Goal: Entertainment & Leisure: Consume media (video, audio)

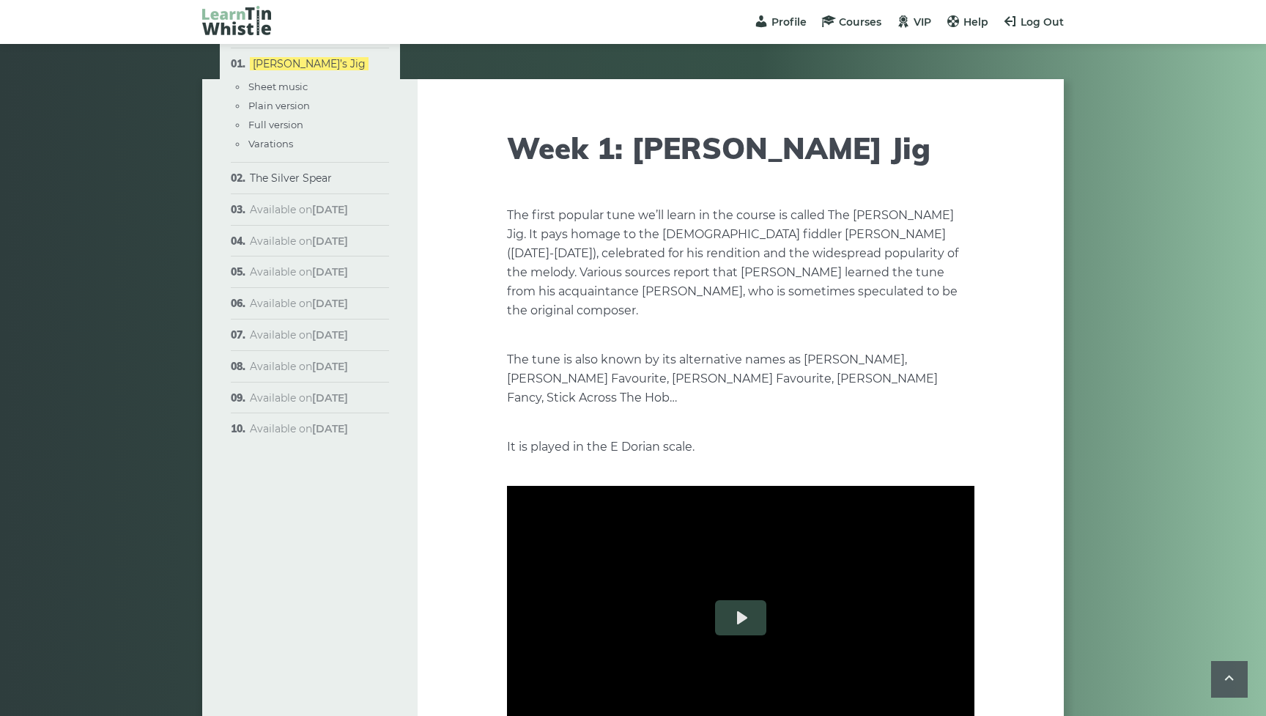
scroll to position [1740, 0]
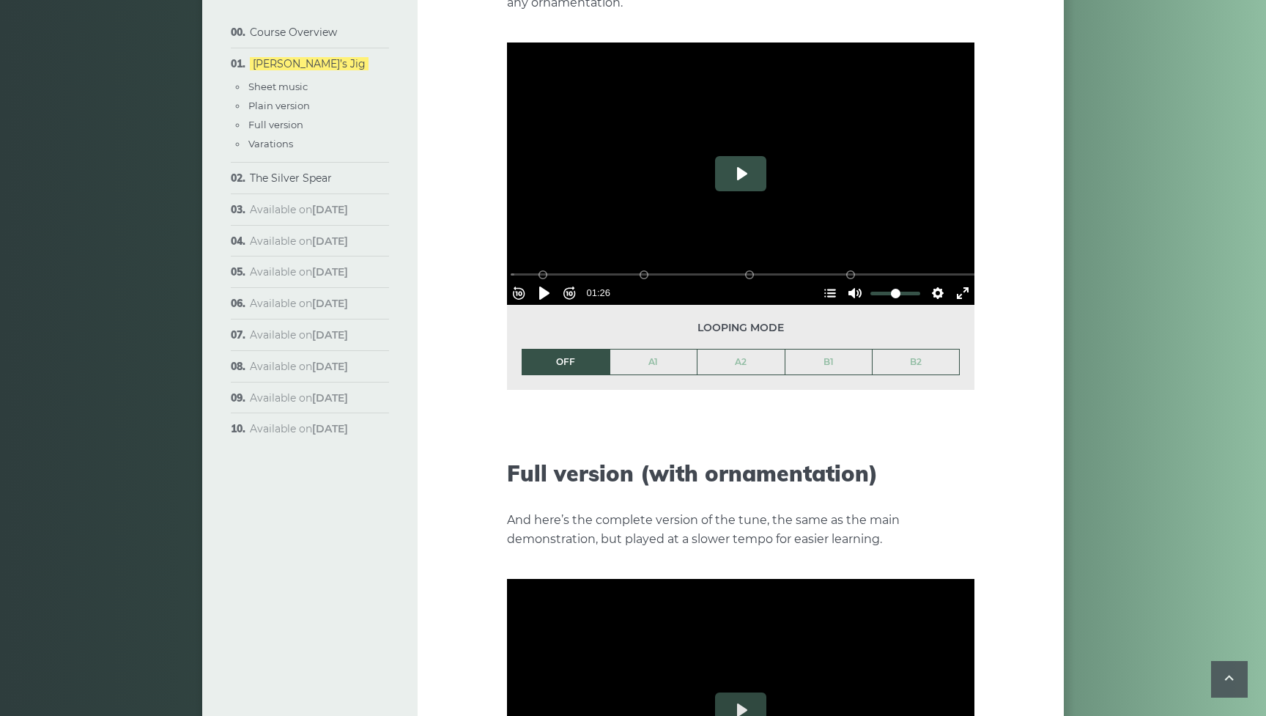
click at [741, 156] on button "Play" at bounding box center [740, 173] width 51 height 35
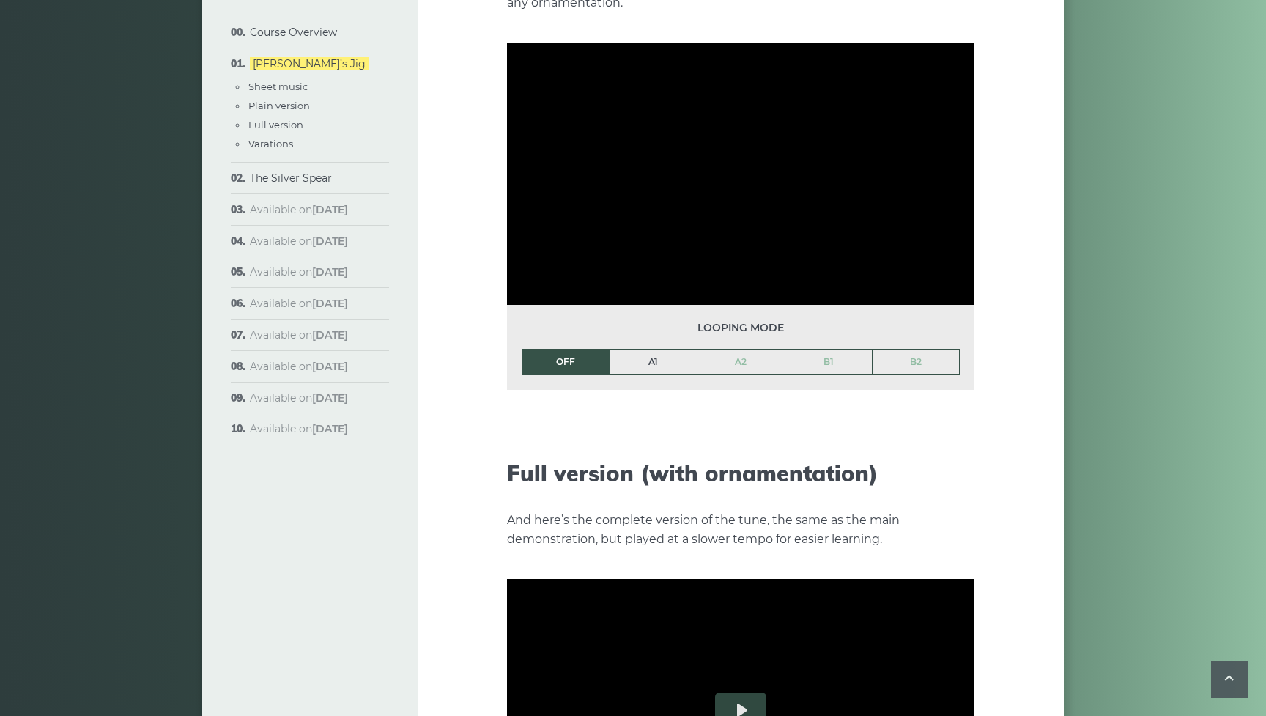
click at [660, 349] on link "A1" at bounding box center [653, 361] width 87 height 25
click at [573, 349] on link "OFF" at bounding box center [565, 361] width 87 height 25
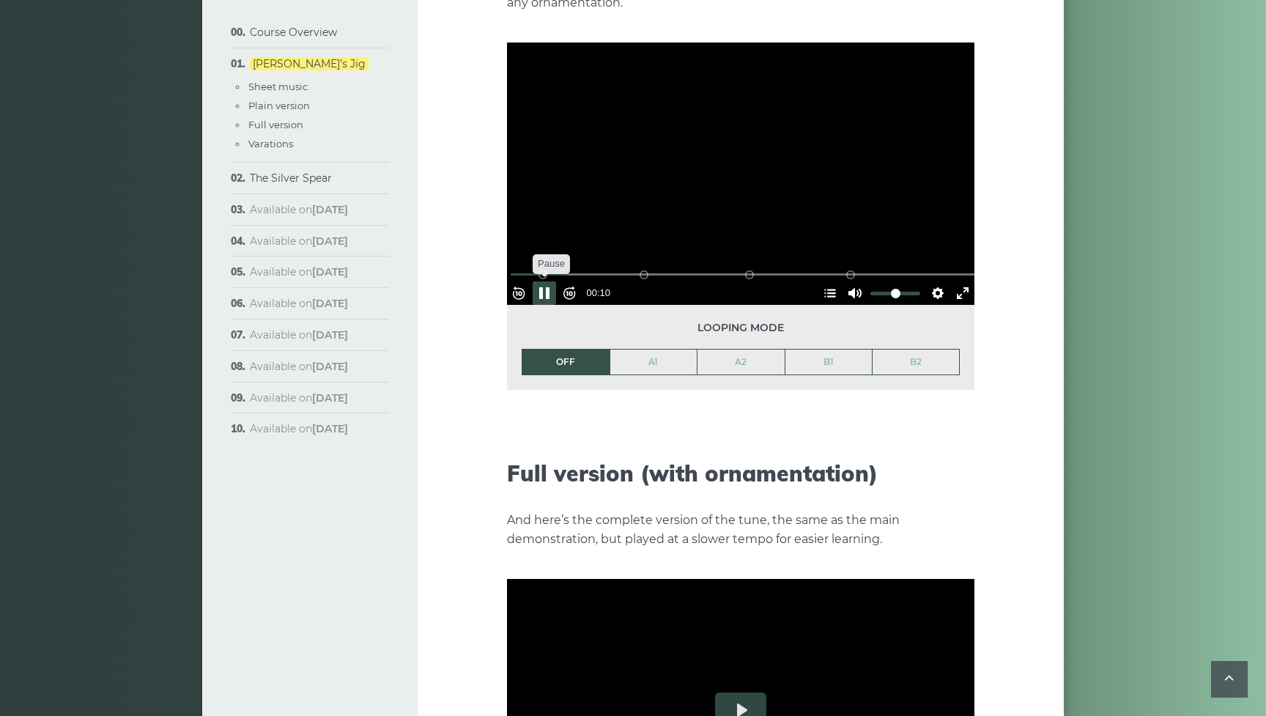
type input "*****"
click at [552, 281] on button "Pause Play" at bounding box center [544, 292] width 23 height 23
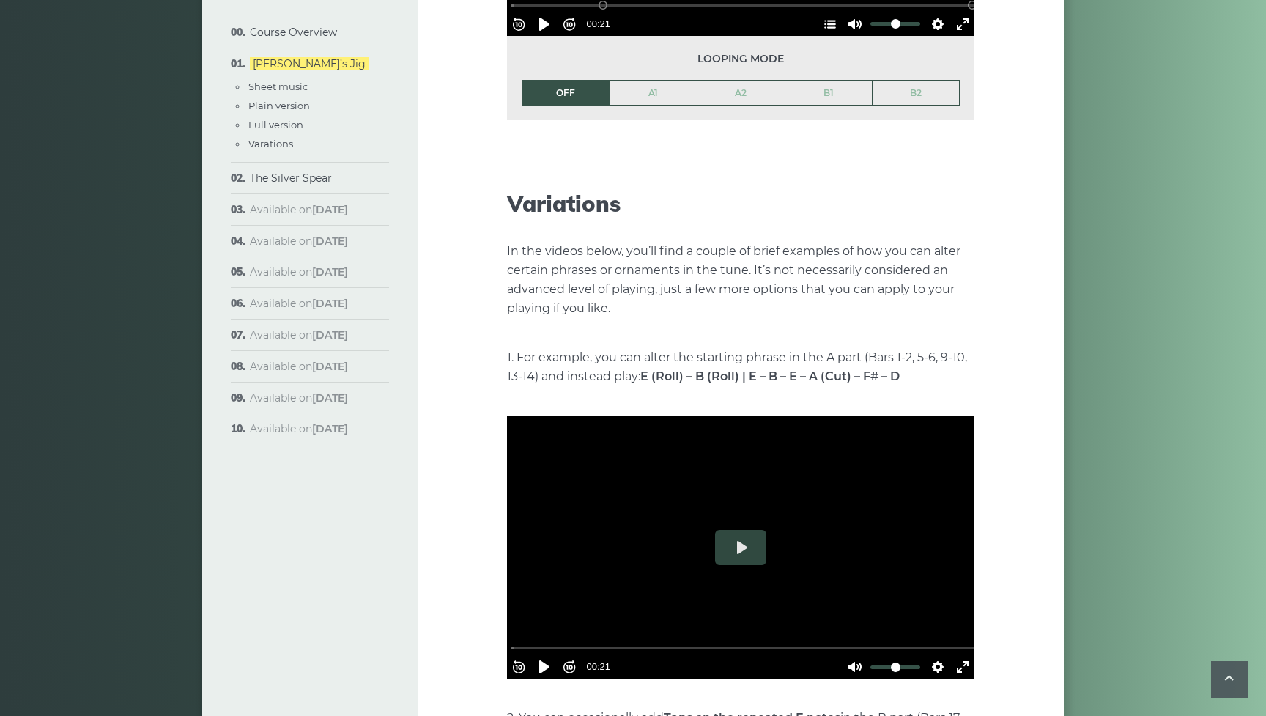
scroll to position [2566, 0]
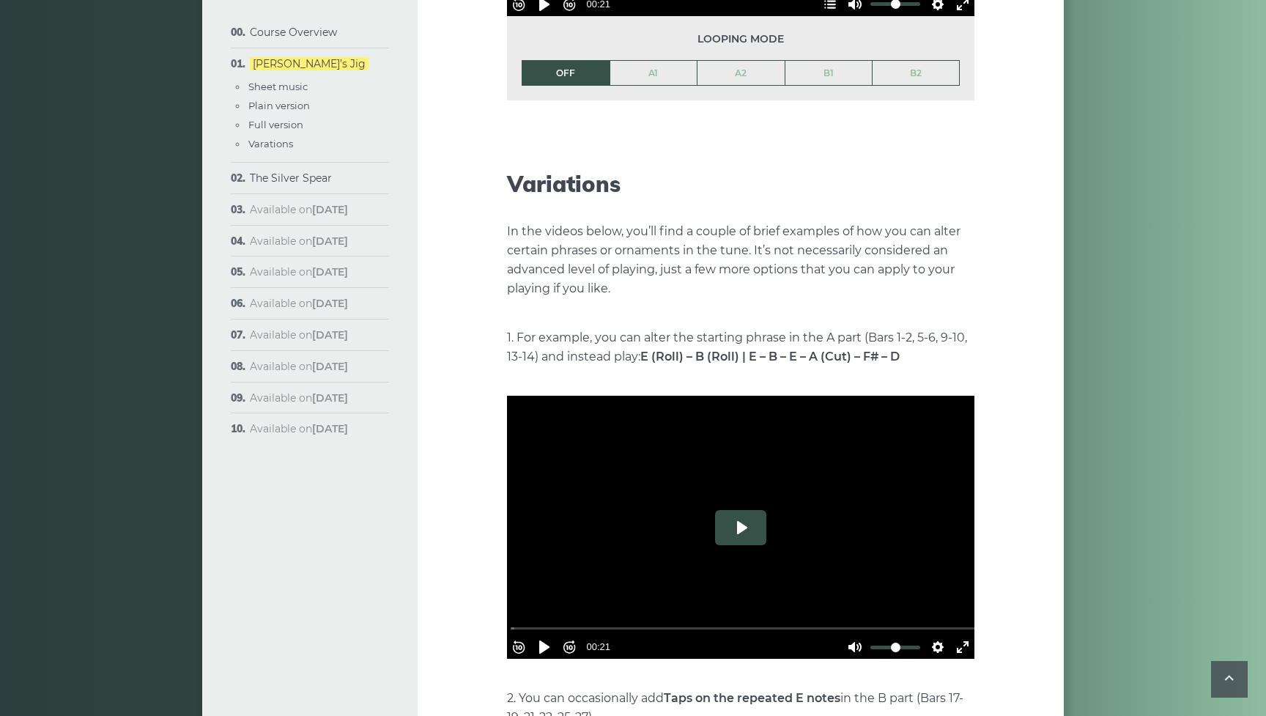
click at [744, 514] on button "Play" at bounding box center [740, 527] width 51 height 35
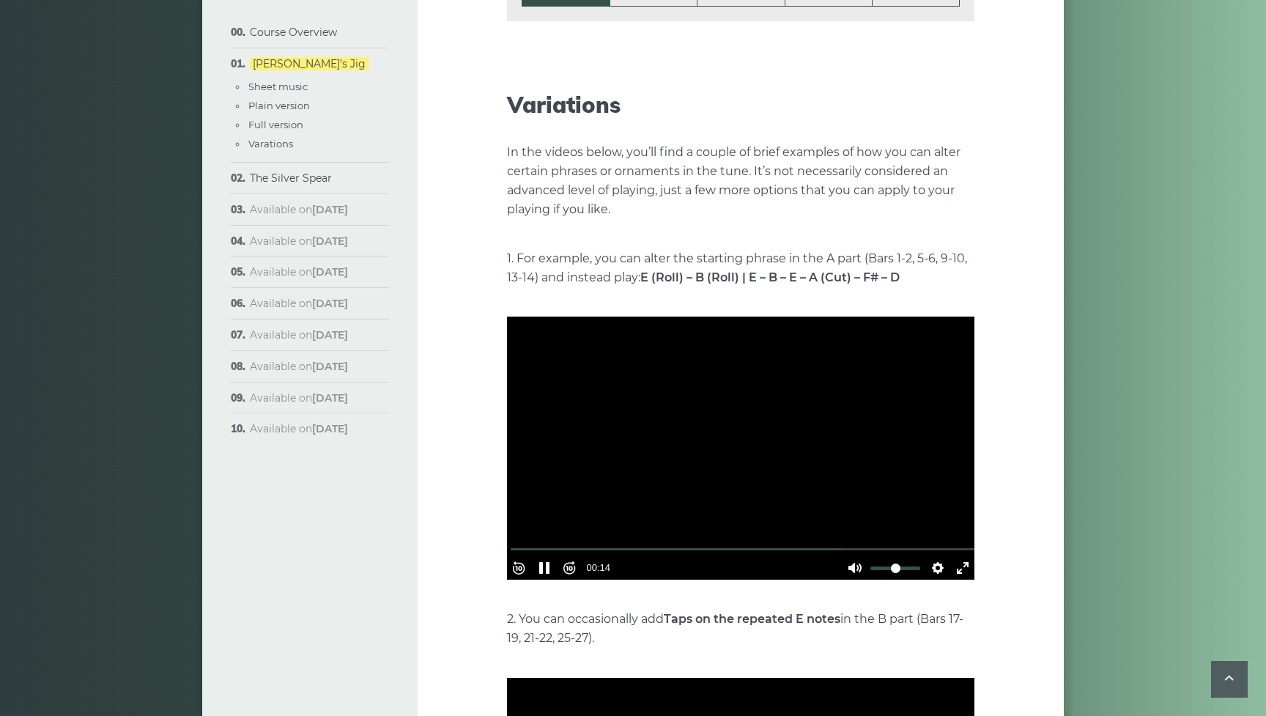
scroll to position [2686, 0]
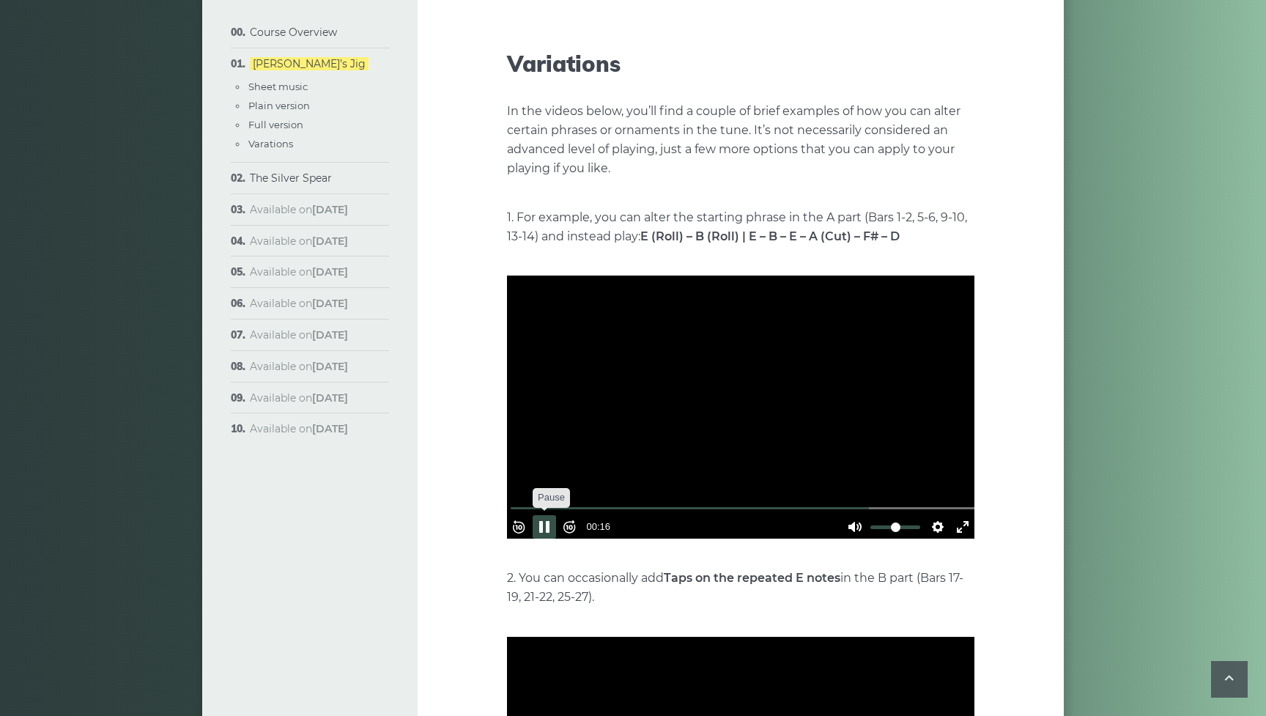
type input "*****"
click at [552, 515] on button "Pause Play" at bounding box center [544, 526] width 23 height 23
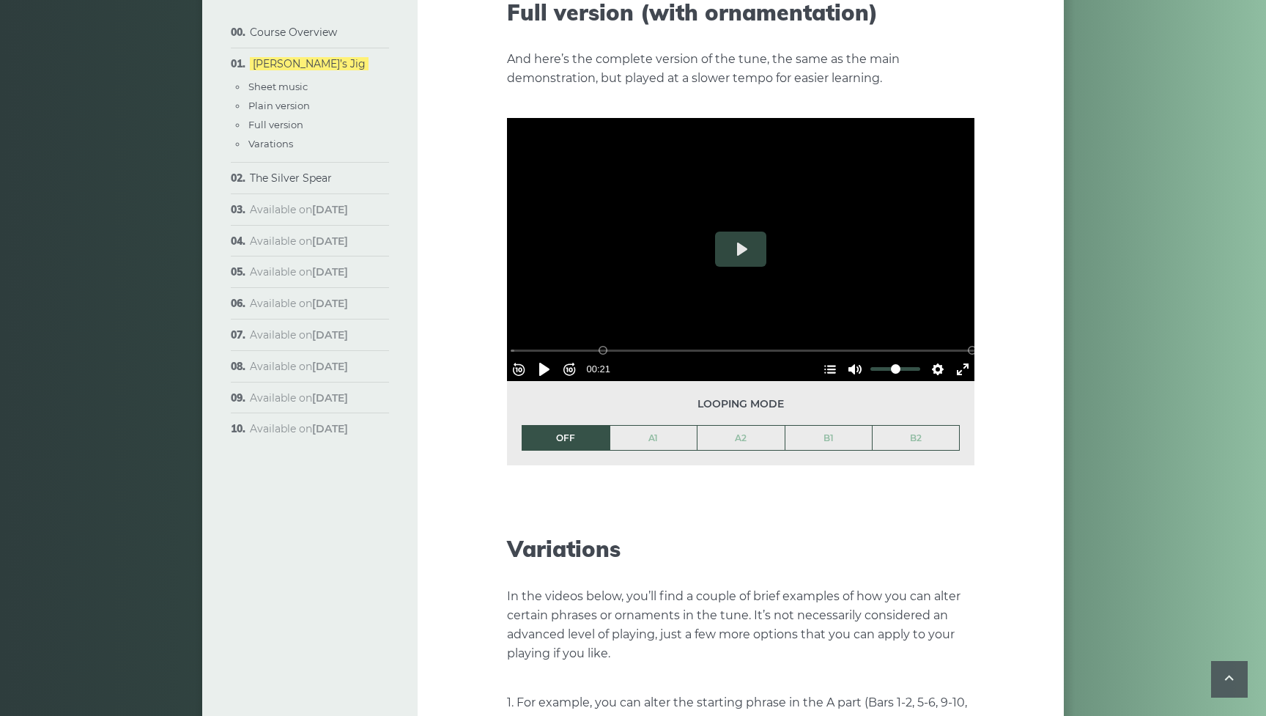
scroll to position [2200, 0]
click at [744, 232] on button "Play" at bounding box center [740, 249] width 51 height 35
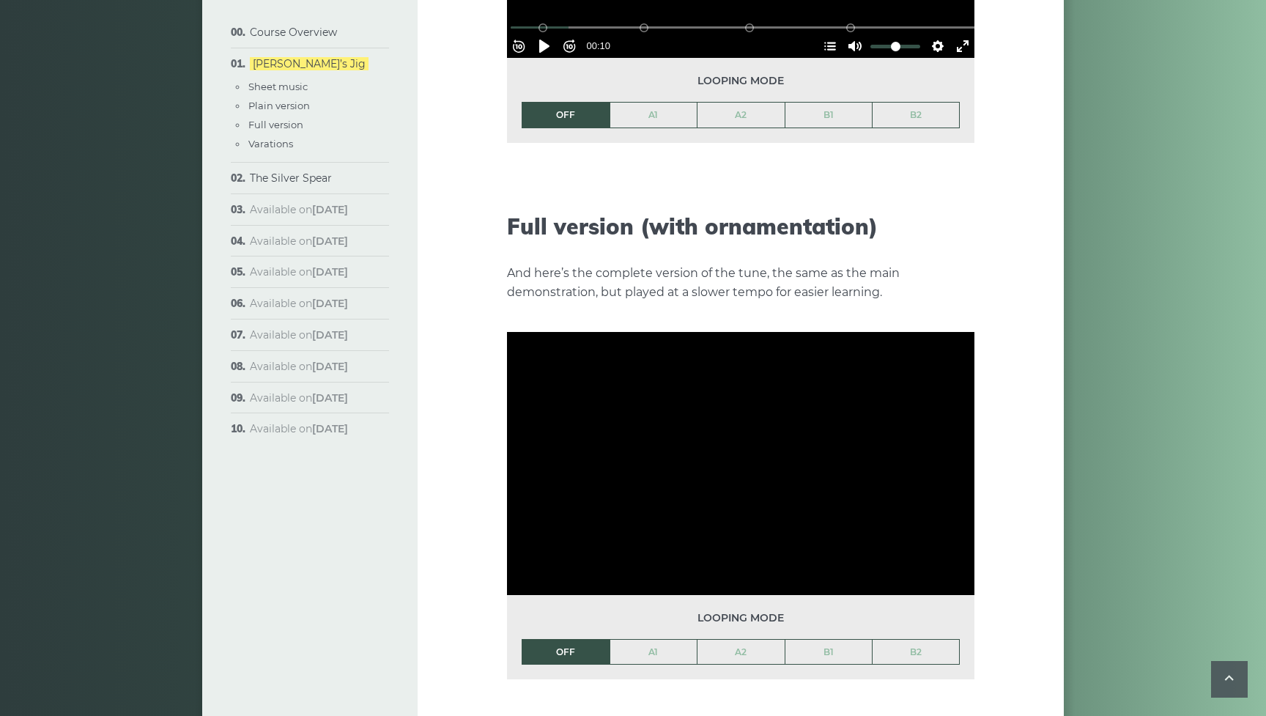
scroll to position [1973, 0]
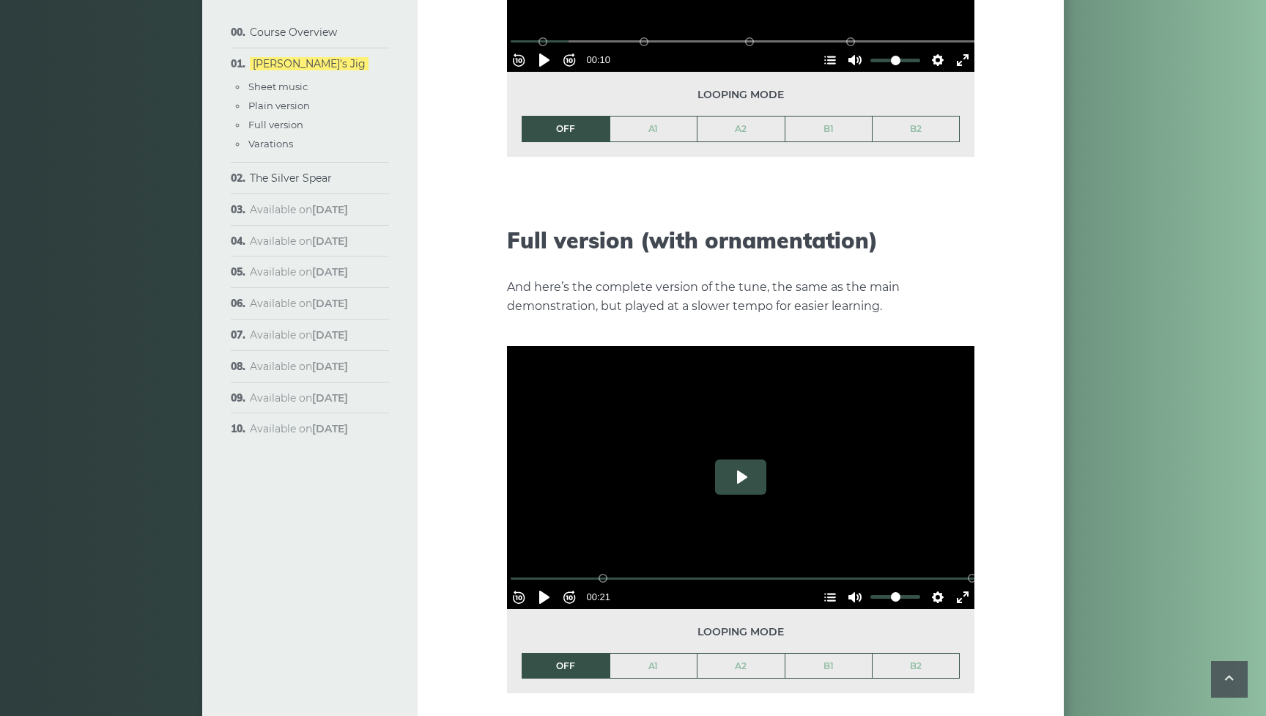
click at [746, 459] on button "Play" at bounding box center [740, 476] width 51 height 35
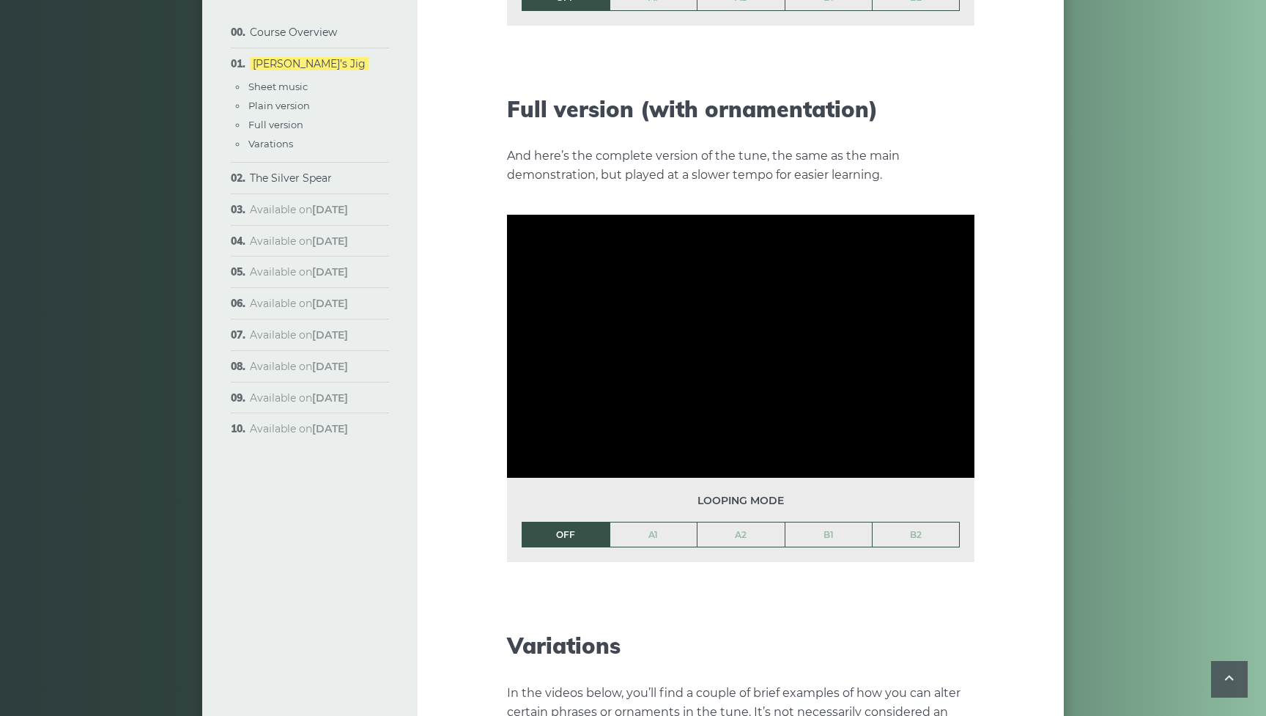
scroll to position [2087, 0]
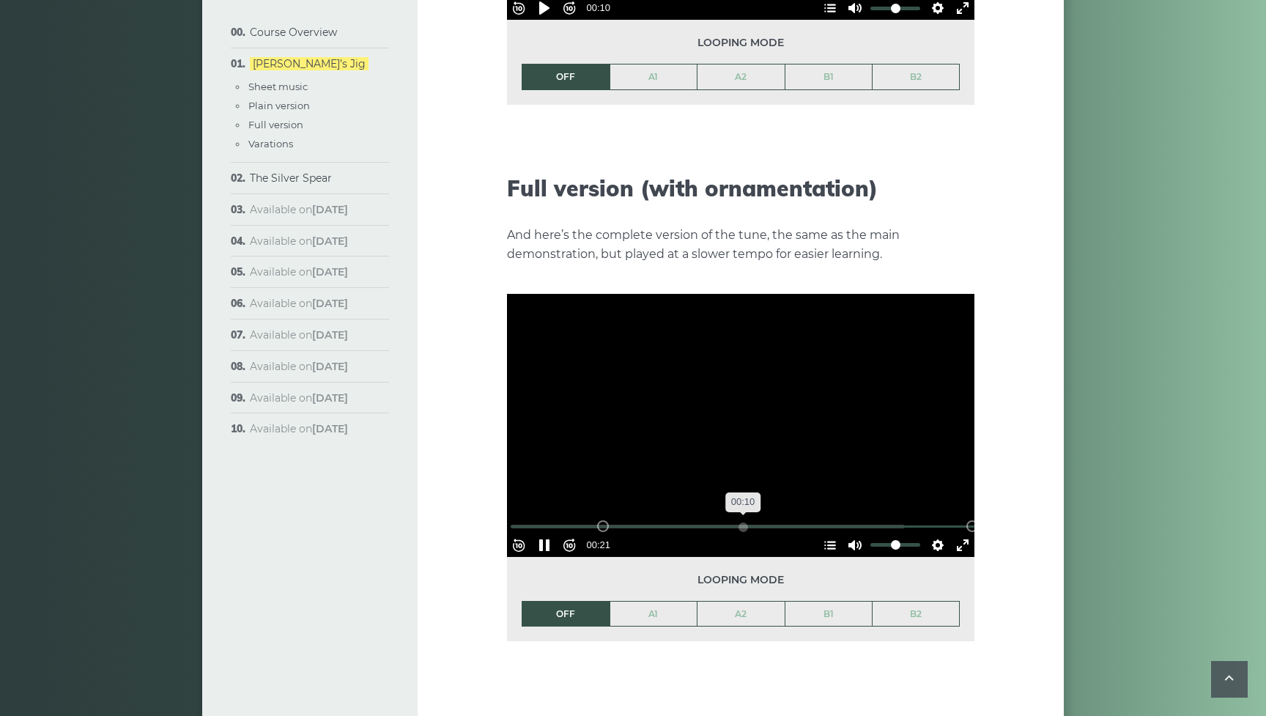
type input "***"
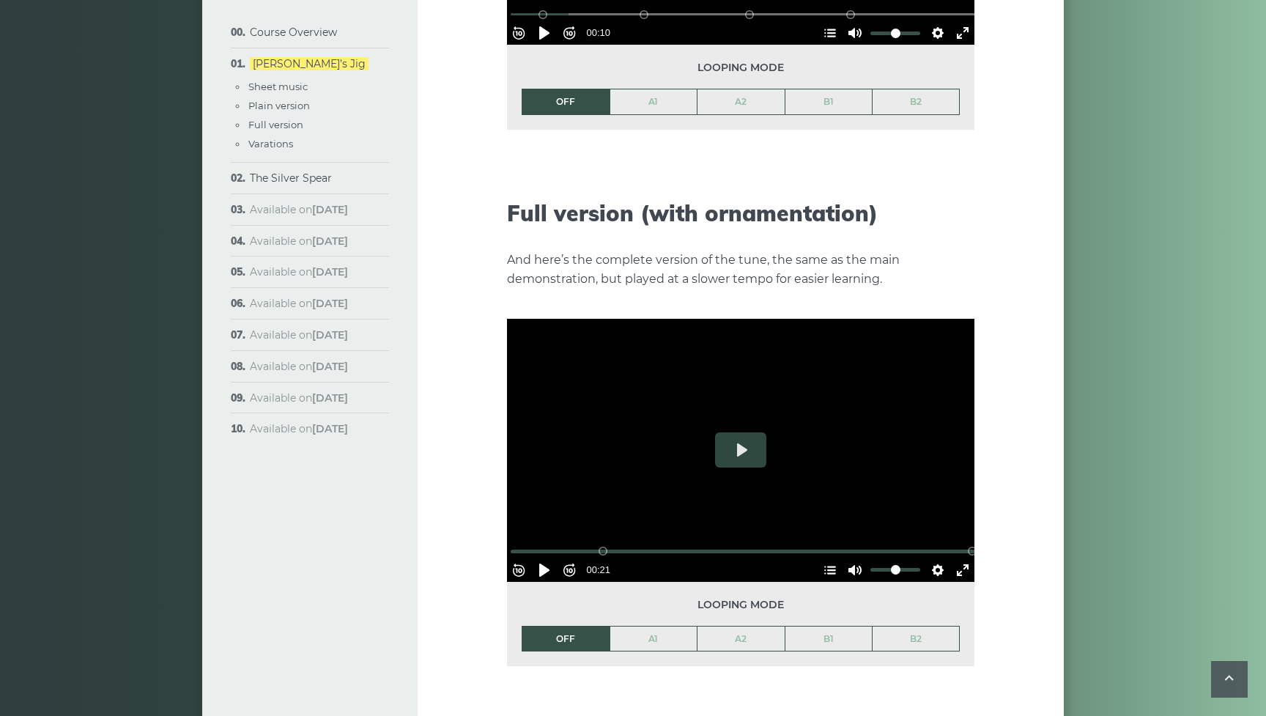
scroll to position [2000, 0]
click at [582, 626] on li "OFF" at bounding box center [566, 639] width 88 height 26
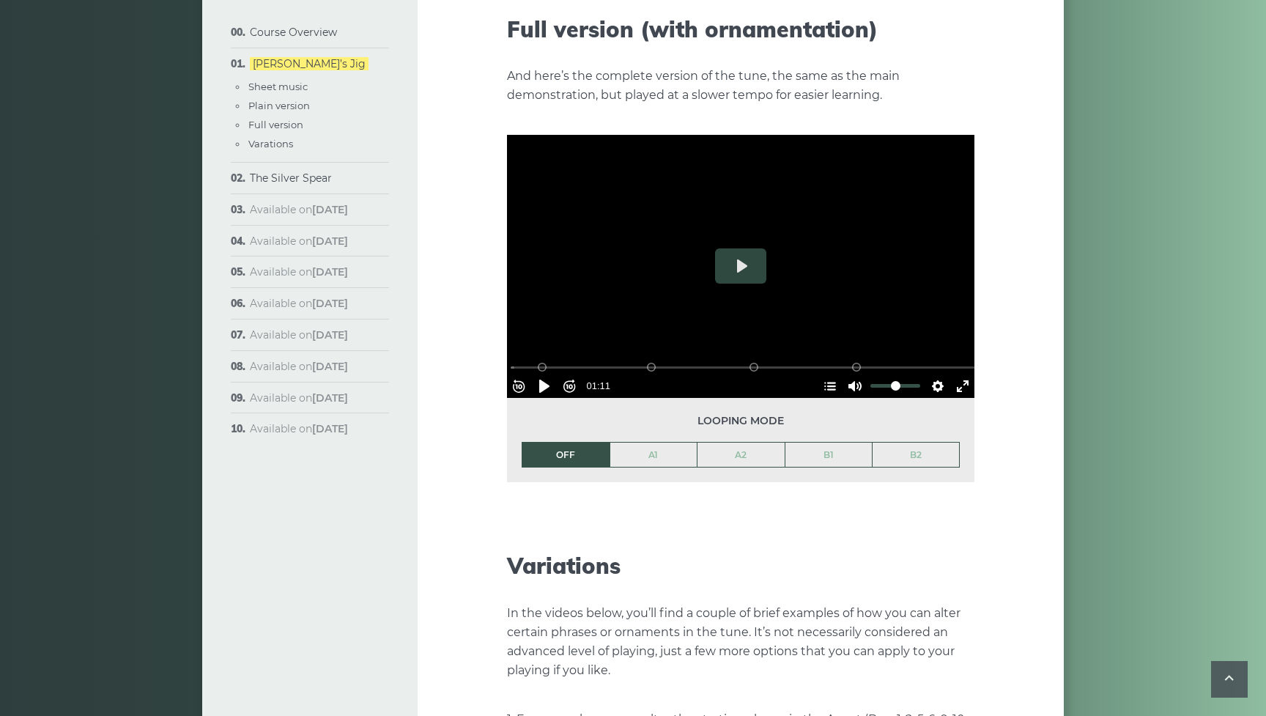
scroll to position [2185, 0]
click at [550, 374] on button "Pause Play" at bounding box center [544, 385] width 23 height 23
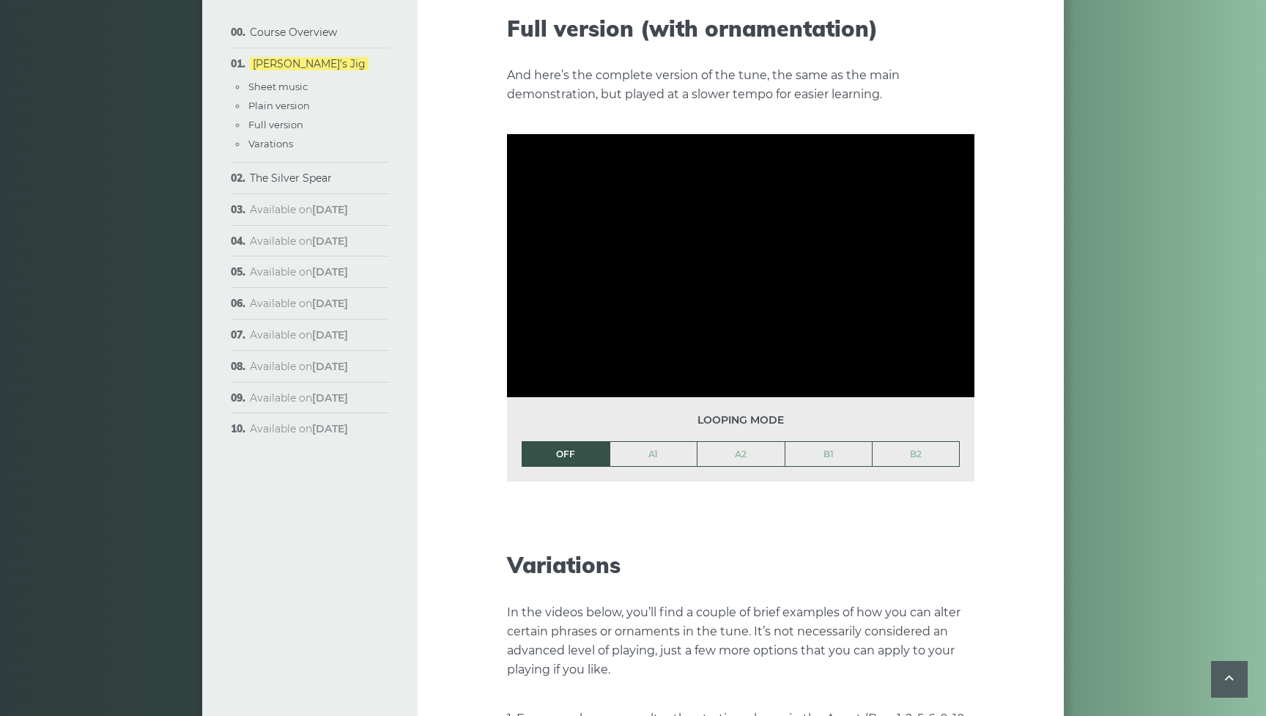
type input "*****"
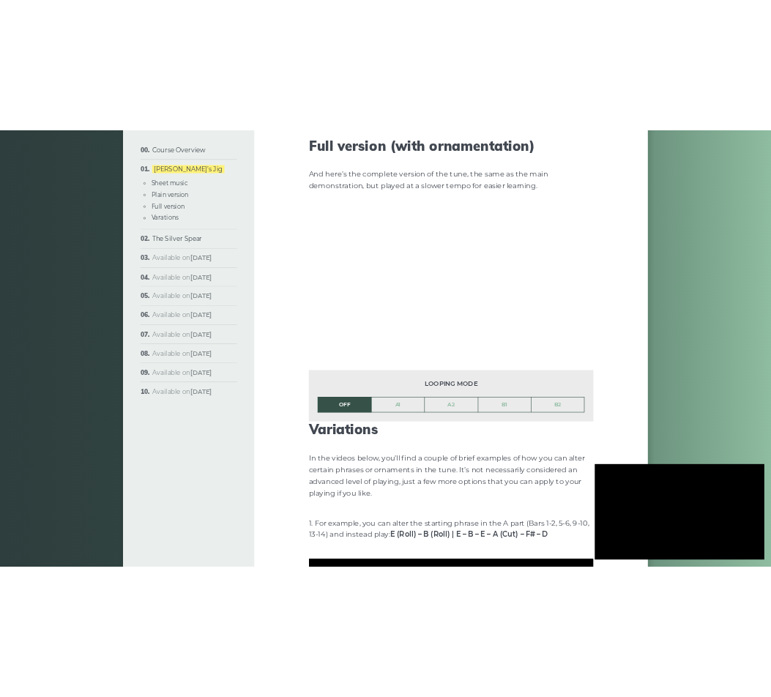
scroll to position [2871, 0]
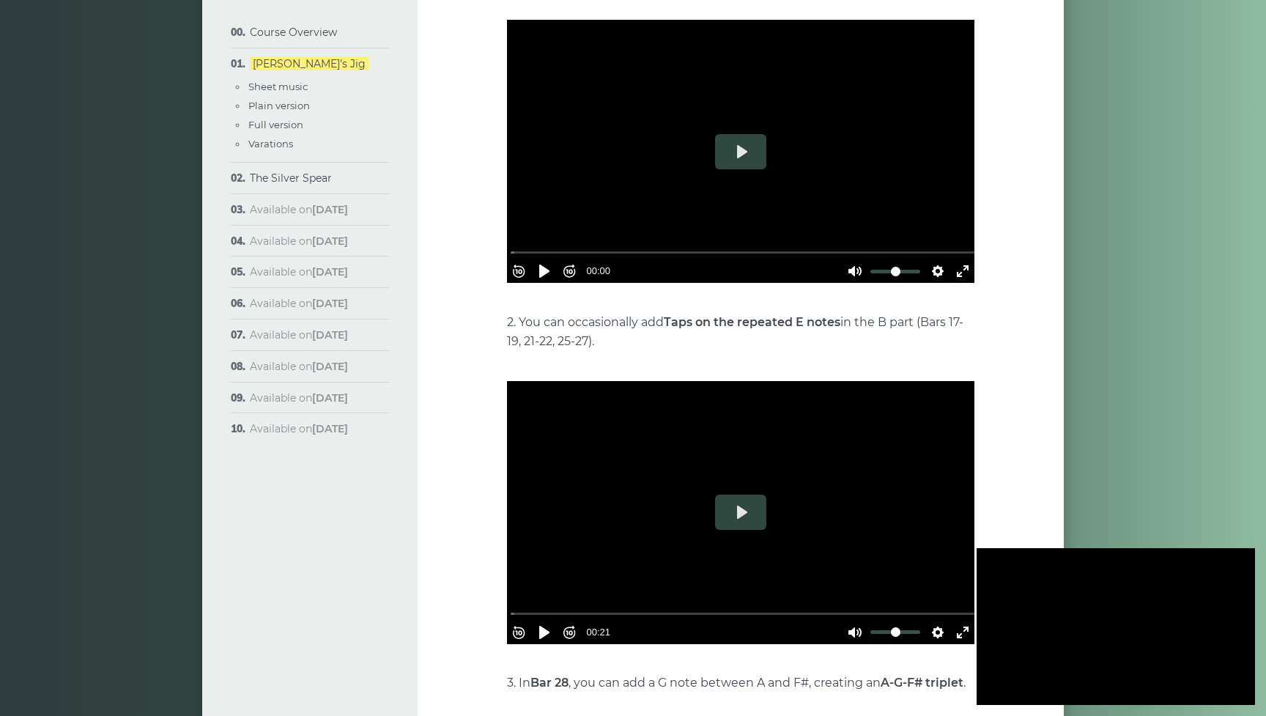
click at [1166, 613] on div at bounding box center [1116, 626] width 278 height 157
click at [1124, 635] on button "Play" at bounding box center [1115, 626] width 51 height 35
click at [1029, 598] on div at bounding box center [1116, 626] width 278 height 157
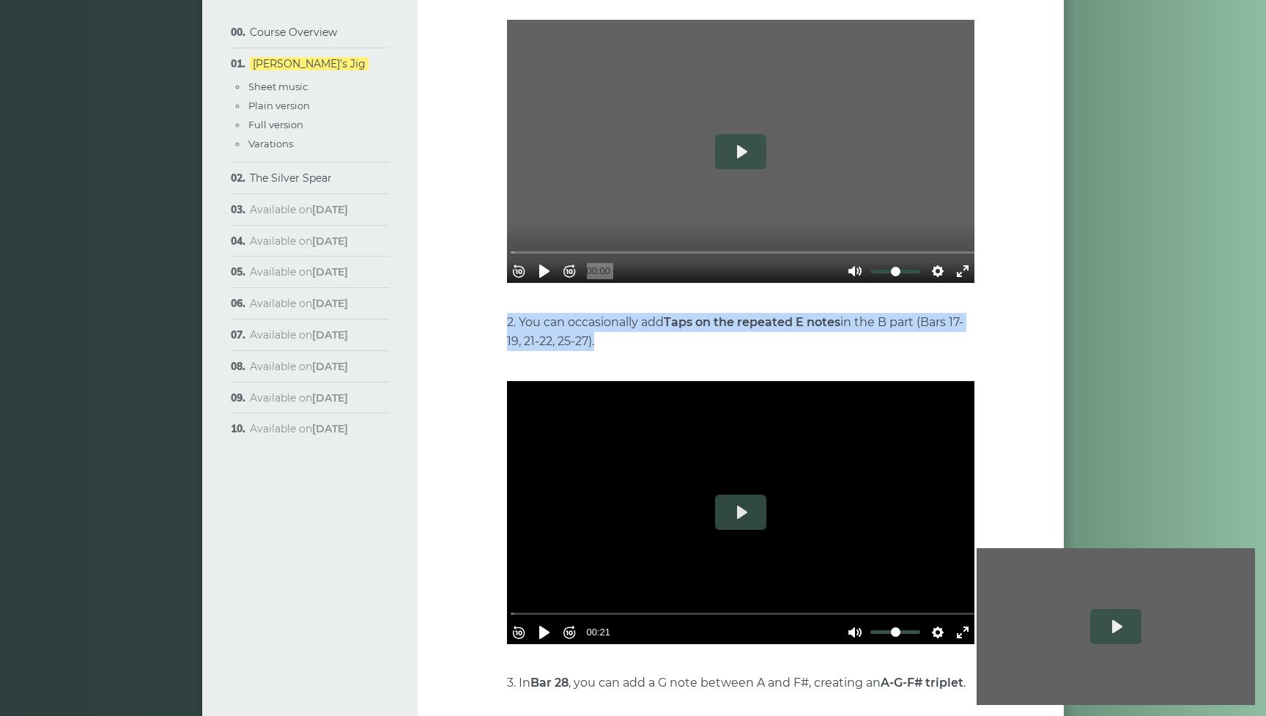
drag, startPoint x: 1172, startPoint y: 587, endPoint x: 1007, endPoint y: 414, distance: 238.9
click at [740, 138] on button "Play" at bounding box center [740, 151] width 51 height 35
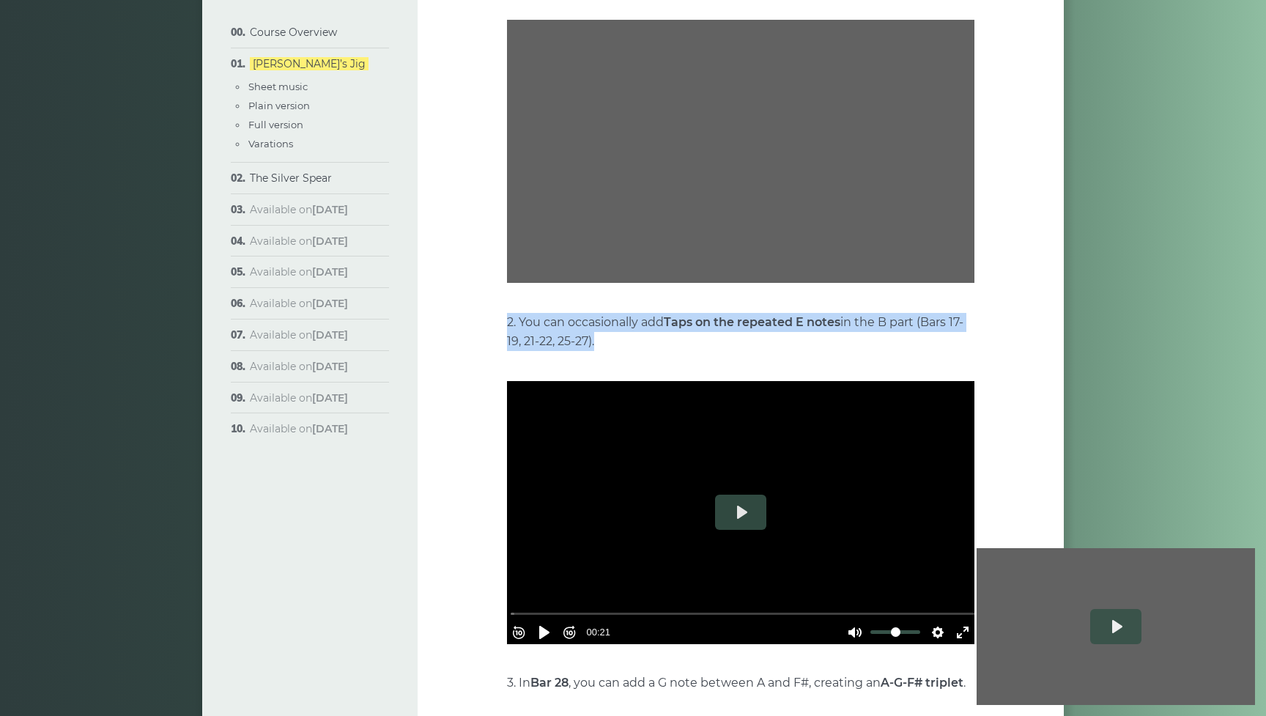
click at [740, 138] on div at bounding box center [740, 151] width 467 height 263
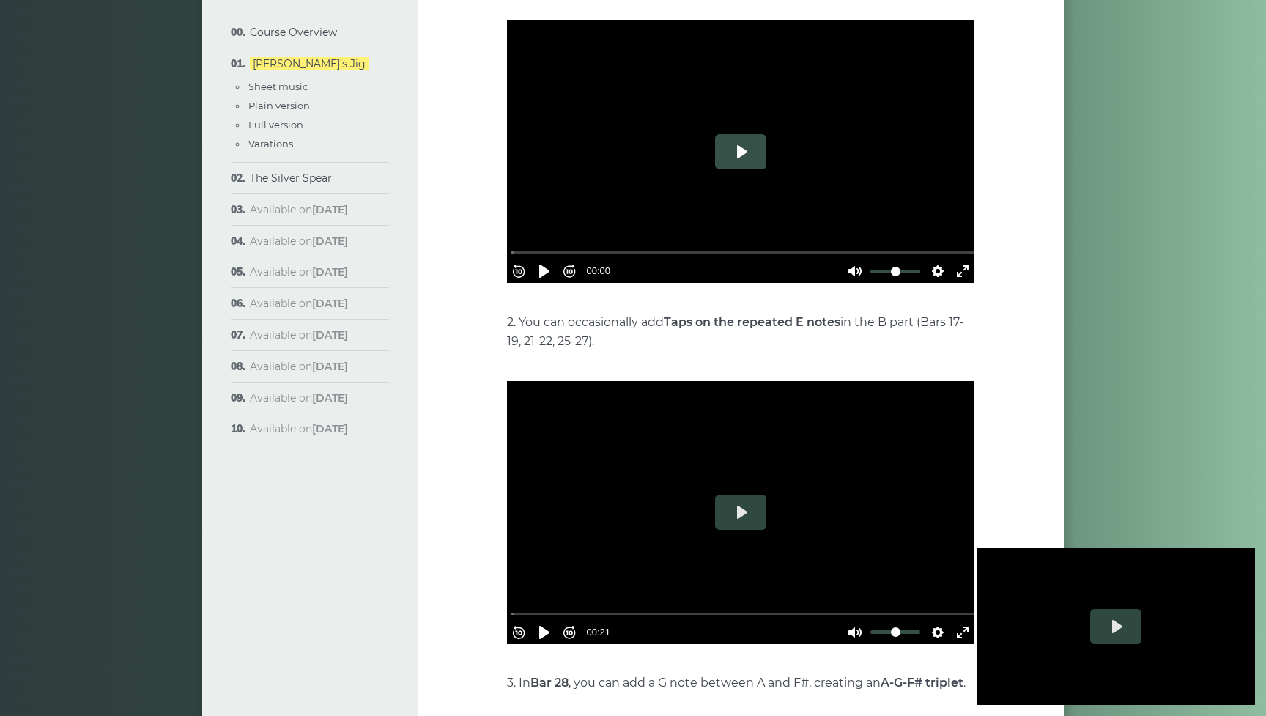
click at [740, 138] on button "Play" at bounding box center [740, 151] width 51 height 35
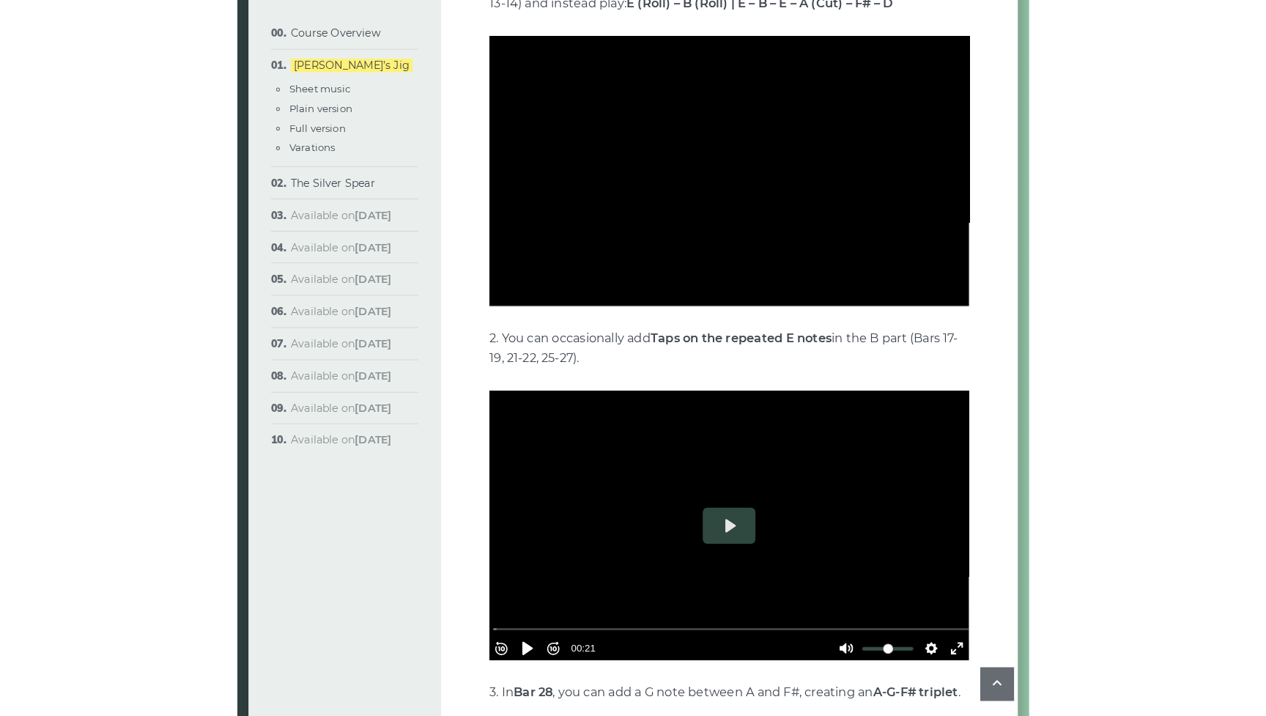
scroll to position [2839, 0]
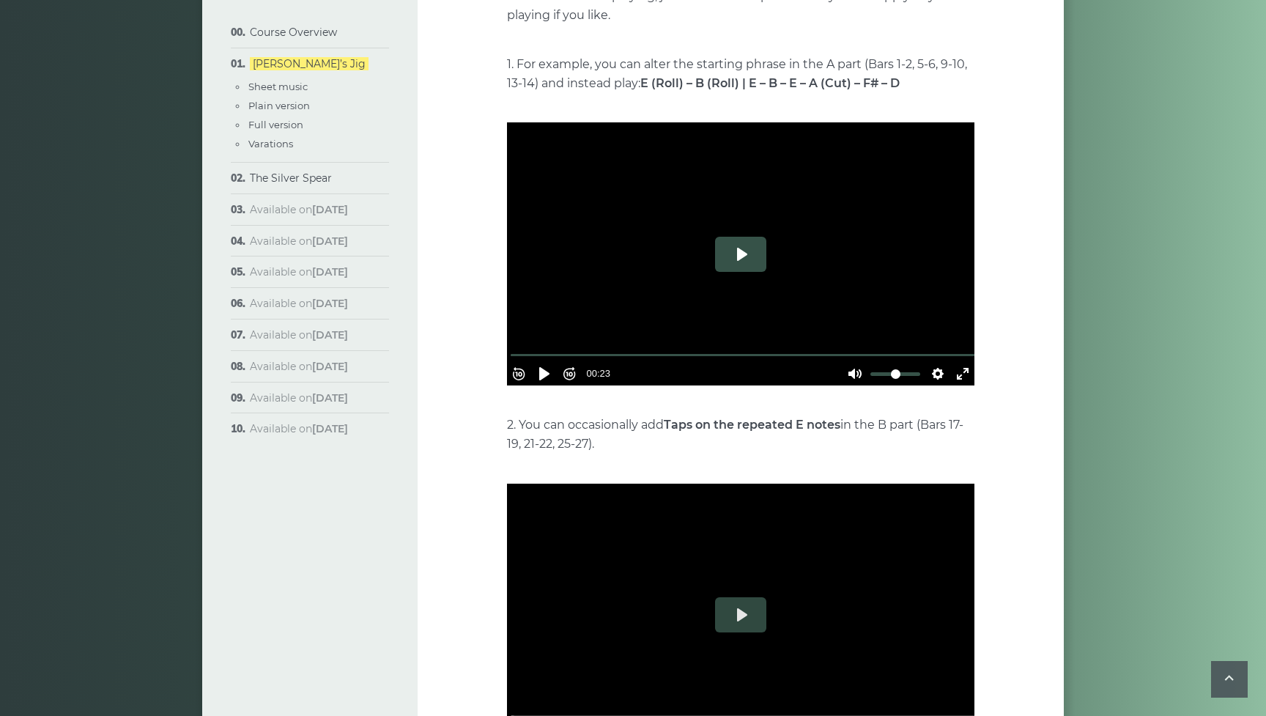
click at [747, 240] on button "Play" at bounding box center [740, 254] width 51 height 35
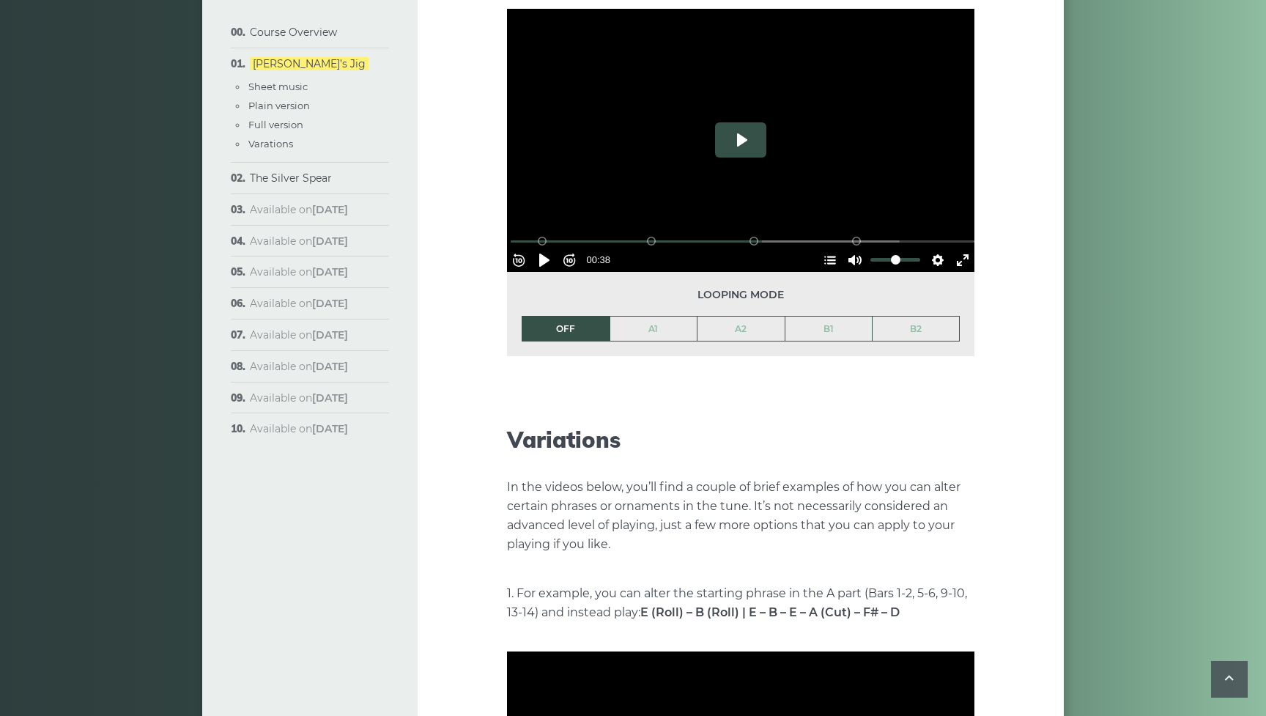
scroll to position [2342, 0]
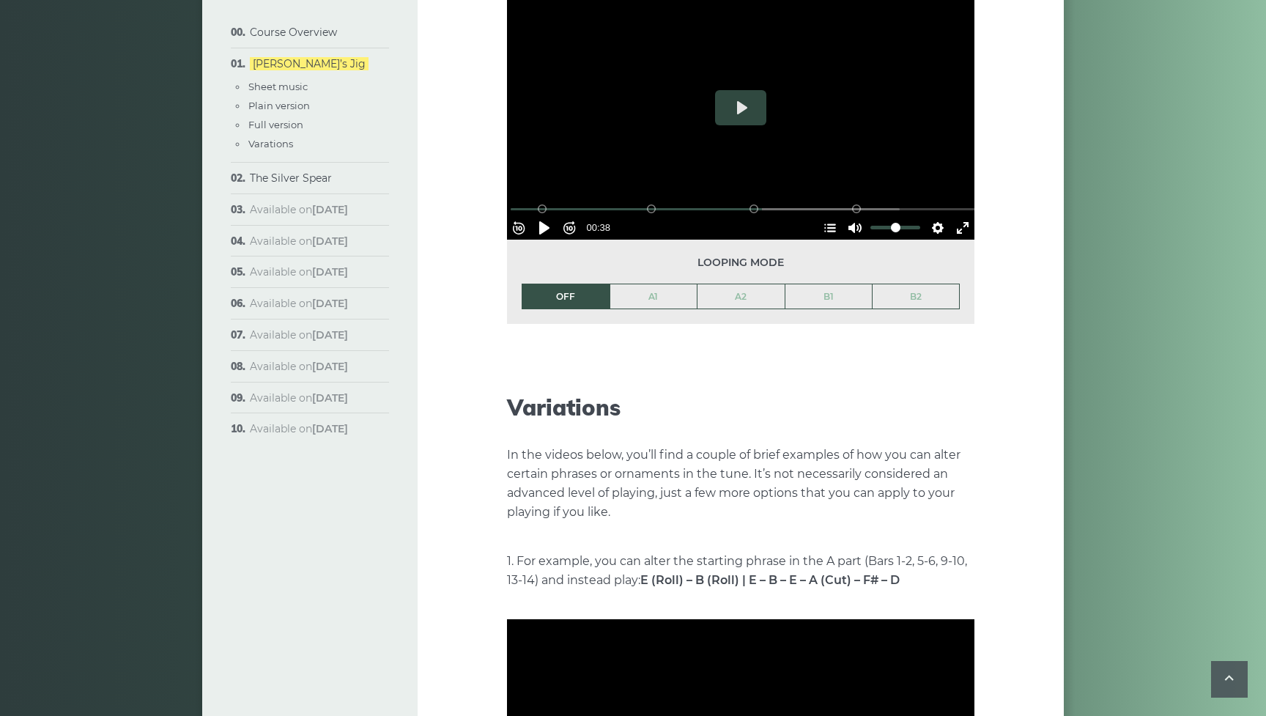
type input "*****"
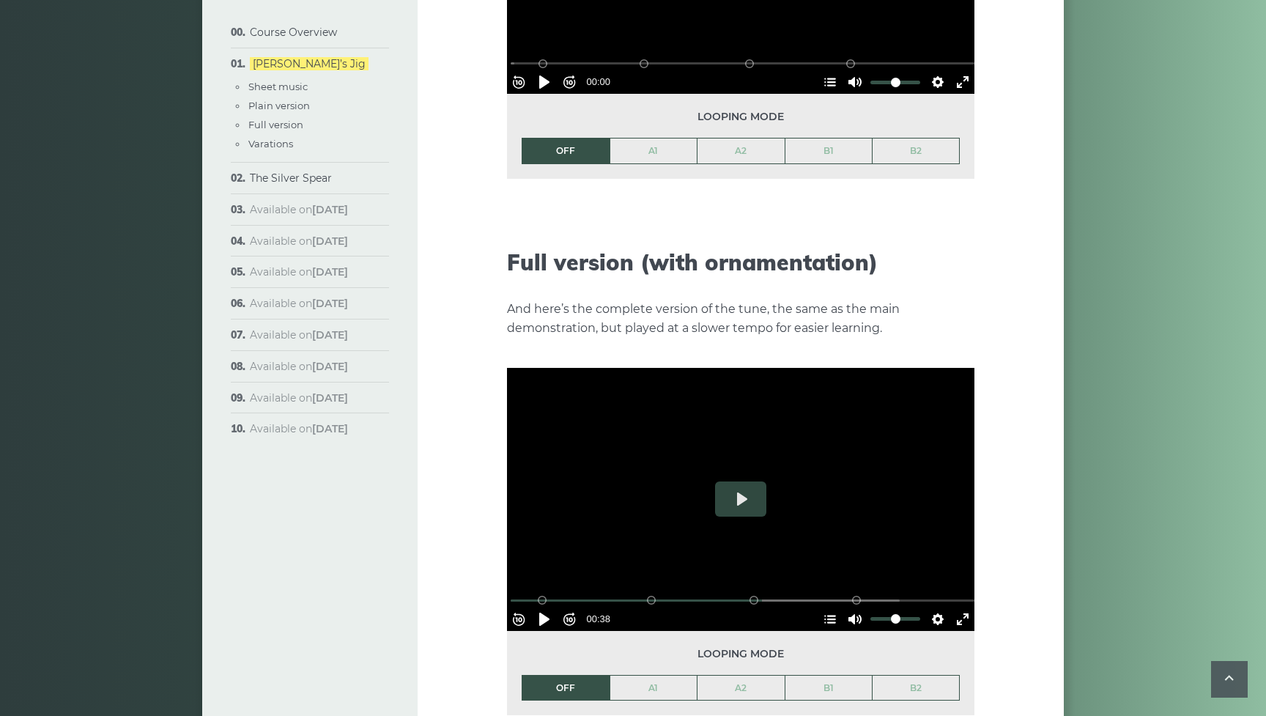
scroll to position [2057, 0]
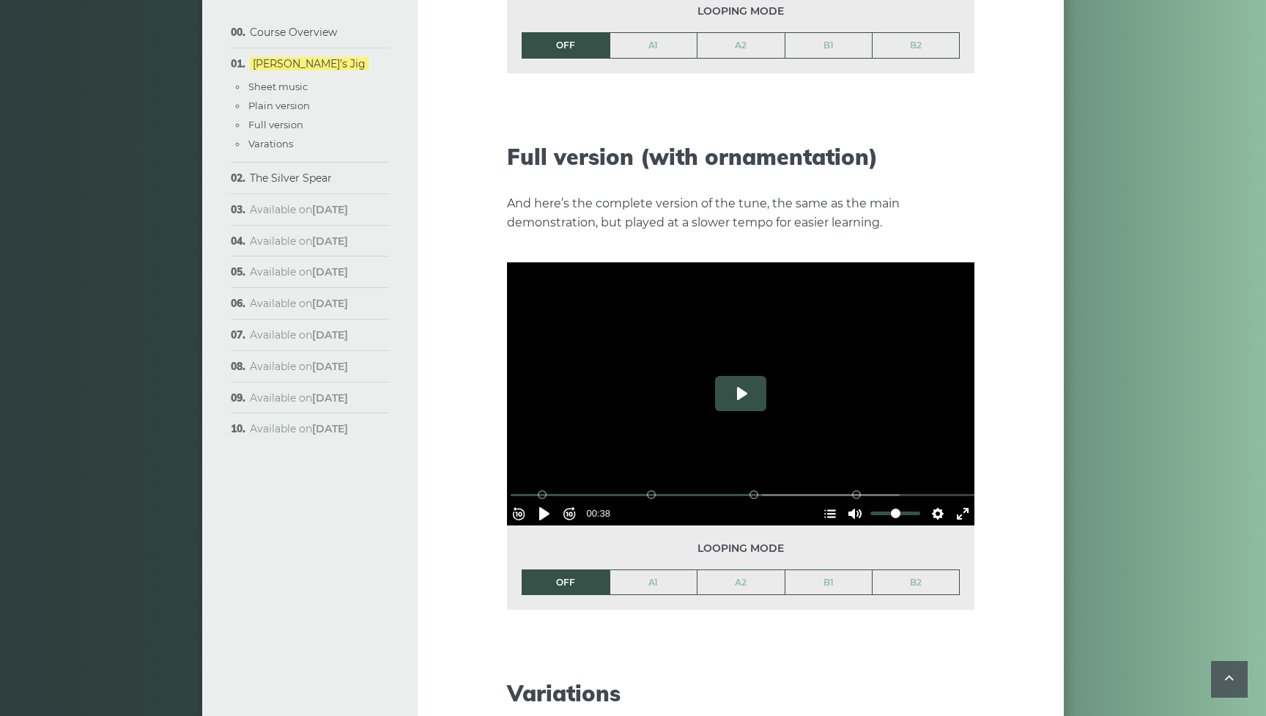
click at [741, 383] on button "Play" at bounding box center [740, 393] width 51 height 35
click at [555, 488] on input "Seek" at bounding box center [744, 495] width 466 height 14
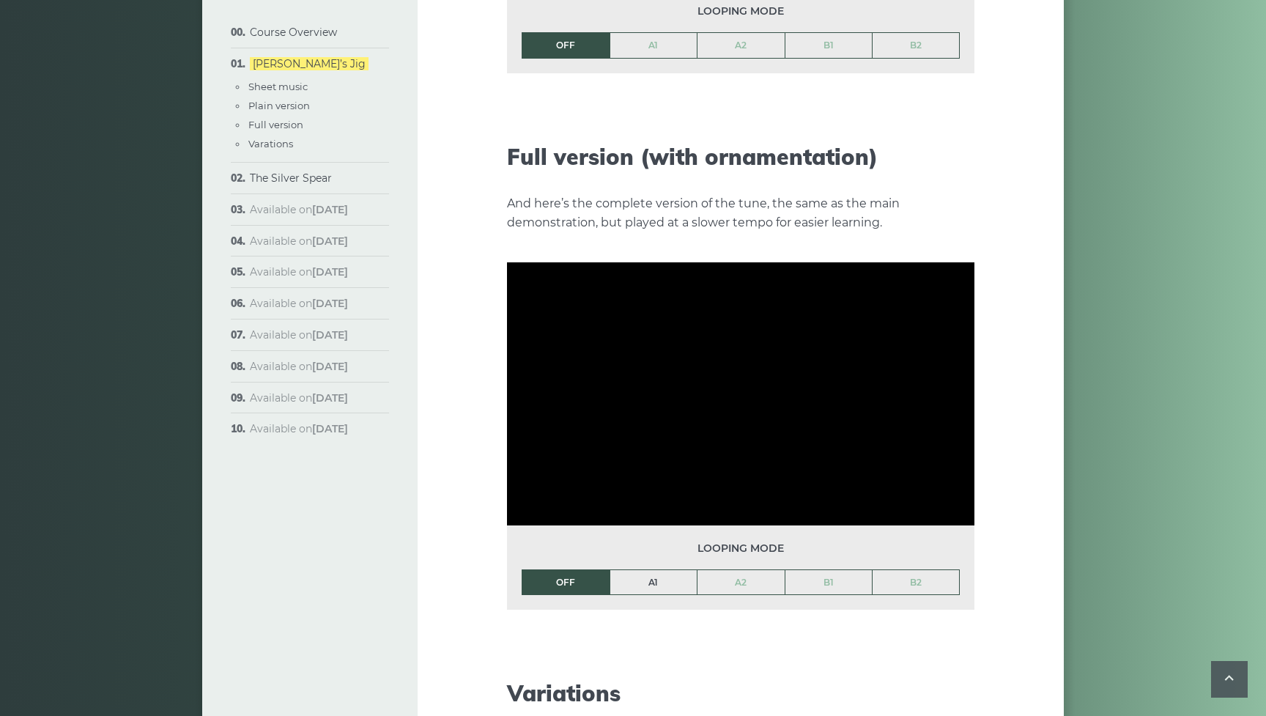
click at [666, 570] on link "A1" at bounding box center [653, 582] width 87 height 25
click at [569, 570] on link "OFF" at bounding box center [565, 582] width 87 height 25
click at [569, 569] on li "OFF" at bounding box center [566, 582] width 88 height 26
click at [552, 502] on button "Pause Play" at bounding box center [544, 513] width 23 height 23
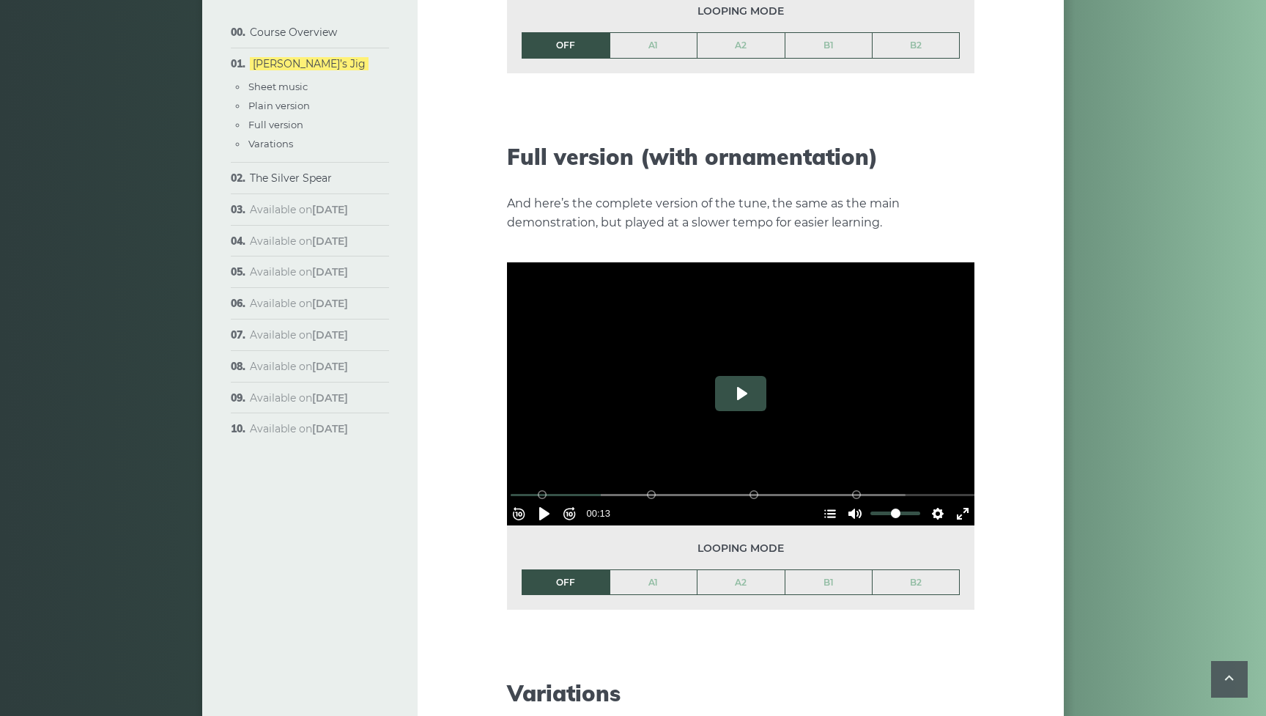
click at [739, 376] on button "Play" at bounding box center [740, 393] width 51 height 35
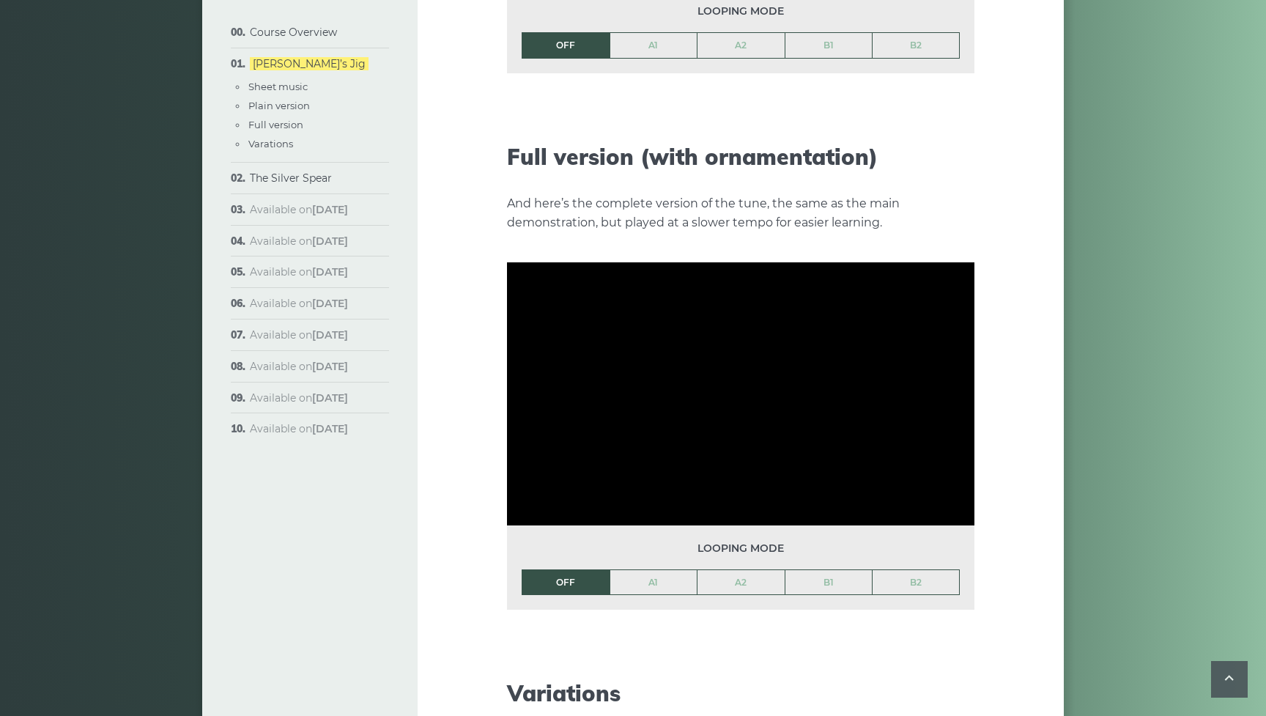
type input "*****"
click at [739, 364] on div at bounding box center [740, 393] width 467 height 263
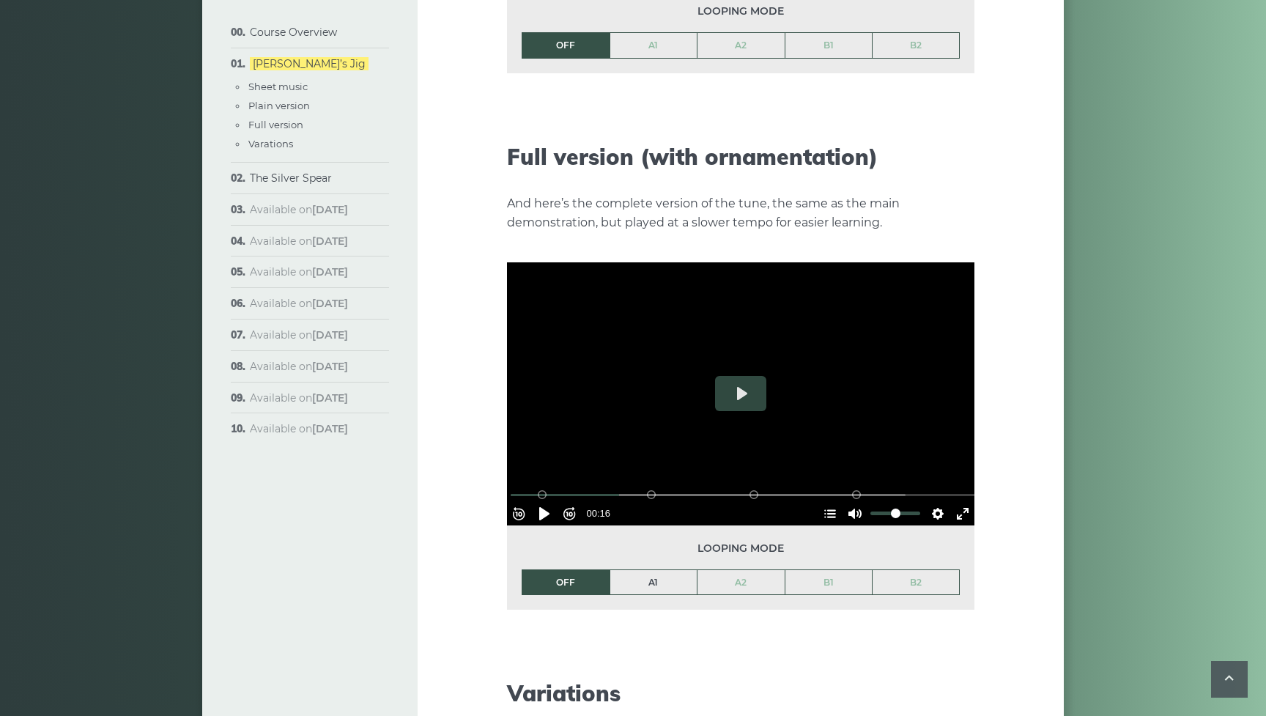
click at [662, 570] on link "A1" at bounding box center [653, 582] width 87 height 25
